Goal: Use online tool/utility: Utilize a website feature to perform a specific function

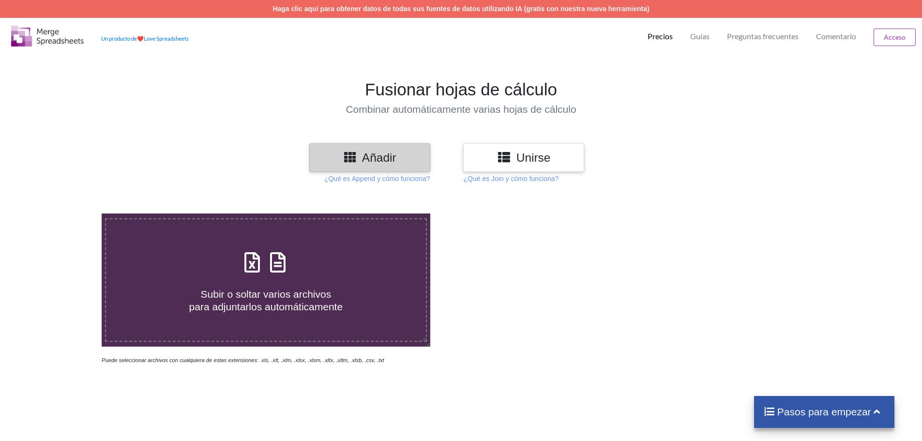
click at [377, 155] on font "Añadir" at bounding box center [379, 157] width 34 height 13
click at [385, 155] on font "Añadir" at bounding box center [379, 157] width 34 height 13
click at [503, 260] on div at bounding box center [656, 289] width 390 height 152
drag, startPoint x: 529, startPoint y: 155, endPoint x: 547, endPoint y: 164, distance: 19.7
click at [529, 155] on font "Unirse" at bounding box center [534, 157] width 34 height 13
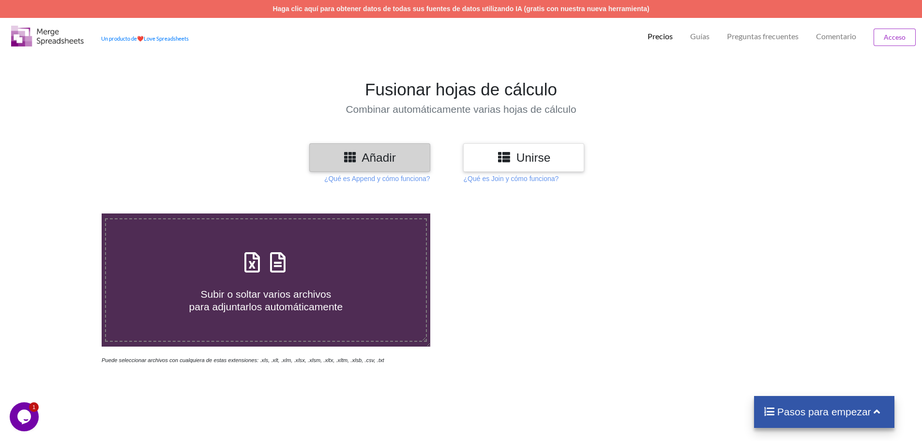
click at [250, 260] on icon at bounding box center [252, 257] width 24 height 20
click at [66, 213] on input "Subir o soltar varios archivos para adjuntarlos automáticamente" at bounding box center [66, 213] width 0 height 0
type input "C:\fakepath\25_DE_AGOSTO - RAUL.xls"
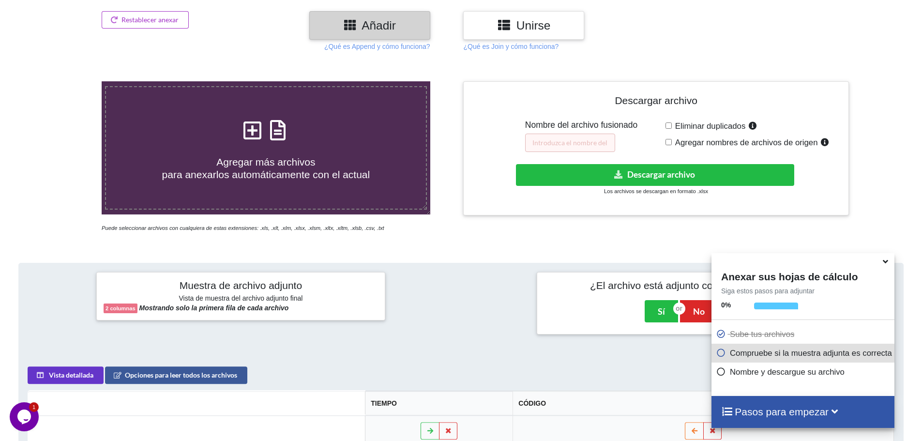
scroll to position [145, 0]
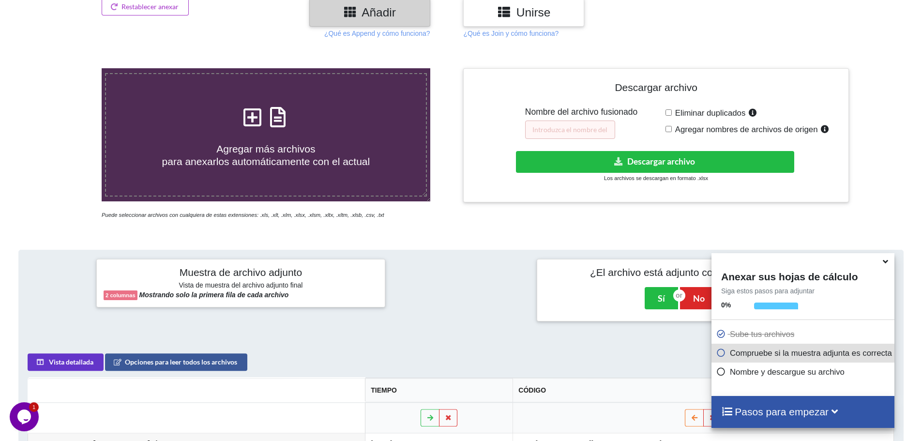
click at [664, 129] on div "Descargar archivo Nombre del archivo fusionado Eliminar duplicados Agregar nomb…" at bounding box center [656, 136] width 371 height 120
click at [667, 134] on div "Eliminar duplicados Agregar nombres de archivos de origen" at bounding box center [754, 123] width 176 height 32
click at [669, 128] on input "Agregar nombres de archivos de origen" at bounding box center [669, 129] width 6 height 6
checkbox input "true"
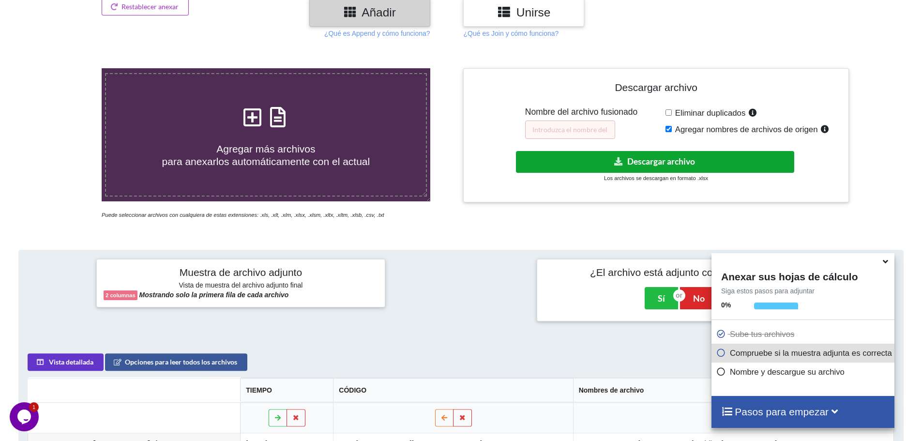
click at [655, 163] on font "Descargar archivo" at bounding box center [661, 161] width 68 height 10
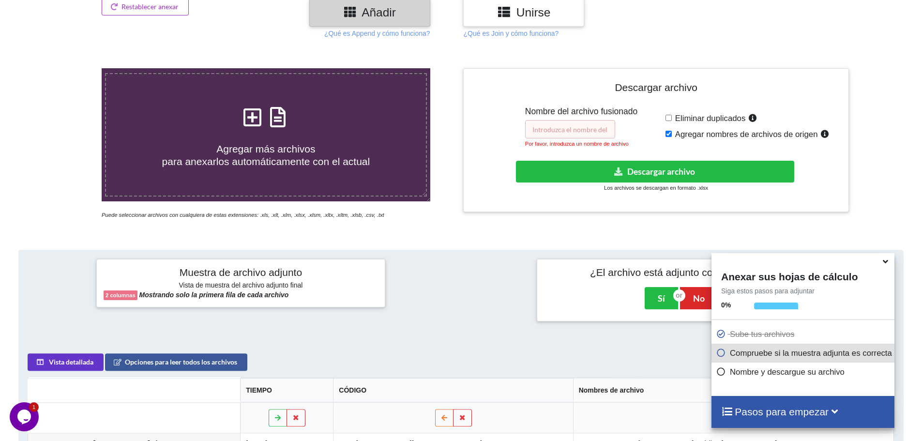
click at [548, 134] on input "text" at bounding box center [570, 129] width 90 height 18
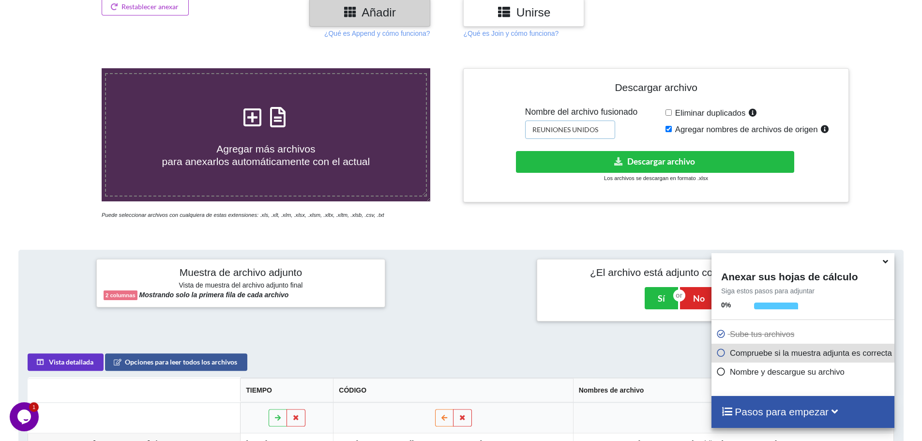
type input "REUNIONES UNIDOS"
click at [659, 162] on font "Descargar archivo" at bounding box center [661, 161] width 68 height 10
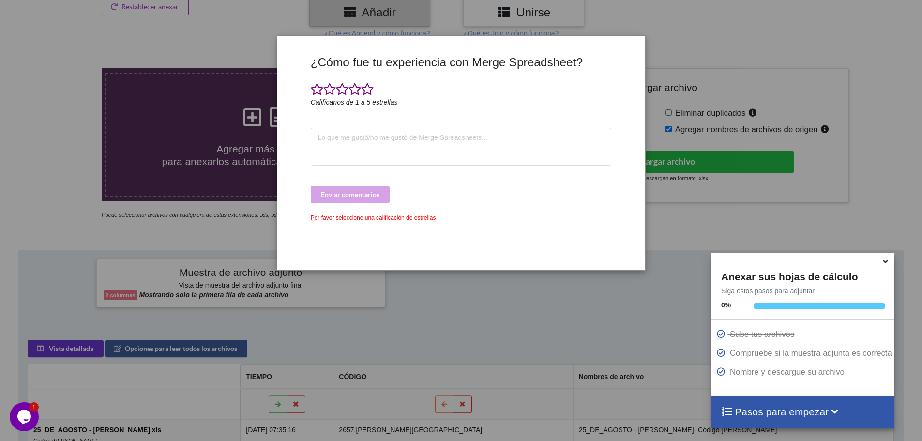
click at [712, 35] on div "¿Cómo fue tu experiencia con Merge Spreadsheet? Califícanos de 1 a 5 estrellas …" at bounding box center [461, 220] width 922 height 441
